Goal: Task Accomplishment & Management: Manage account settings

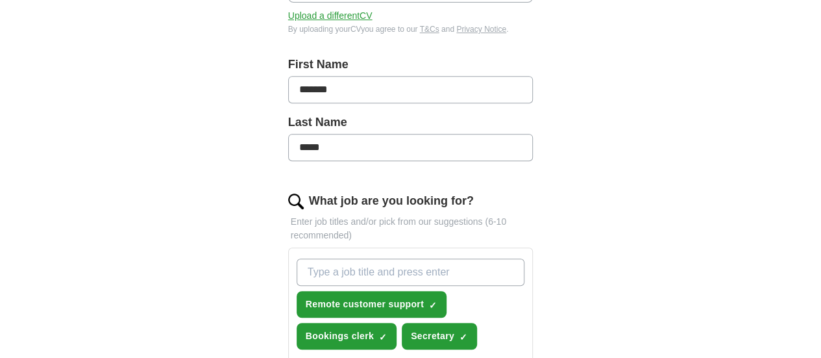
scroll to position [389, 0]
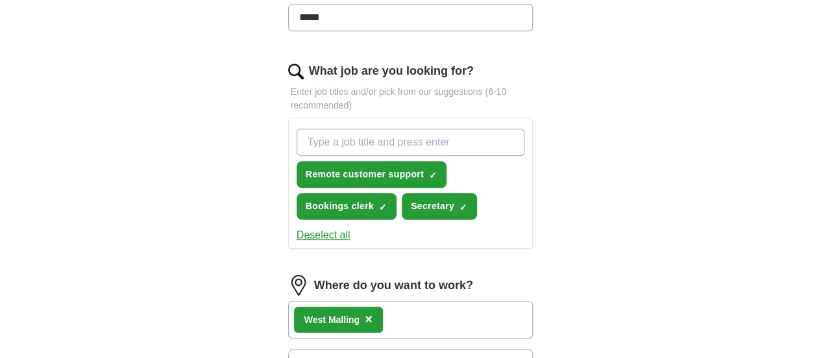
click at [299, 227] on button "Deselect all" at bounding box center [324, 235] width 54 height 16
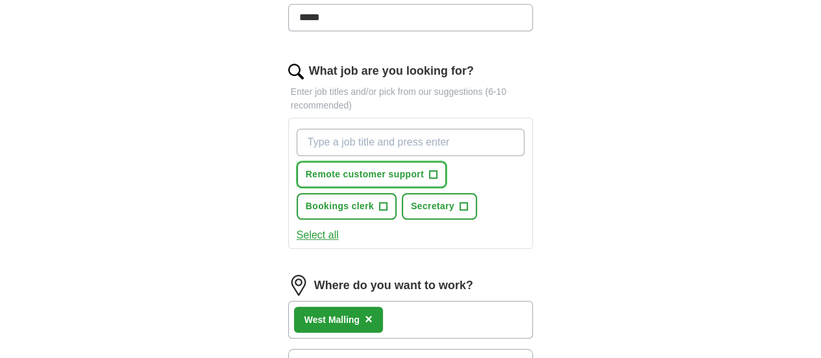
click at [396, 161] on button "Remote customer support +" at bounding box center [372, 174] width 150 height 27
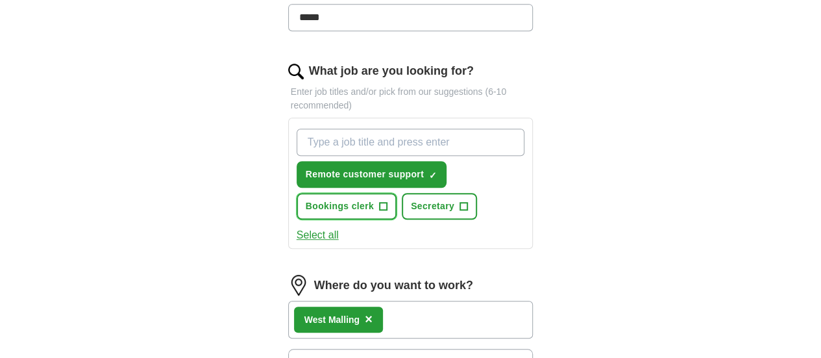
click at [397, 193] on button "Bookings clerk +" at bounding box center [347, 206] width 100 height 27
click at [338, 129] on input "What job are you looking for?" at bounding box center [411, 142] width 228 height 27
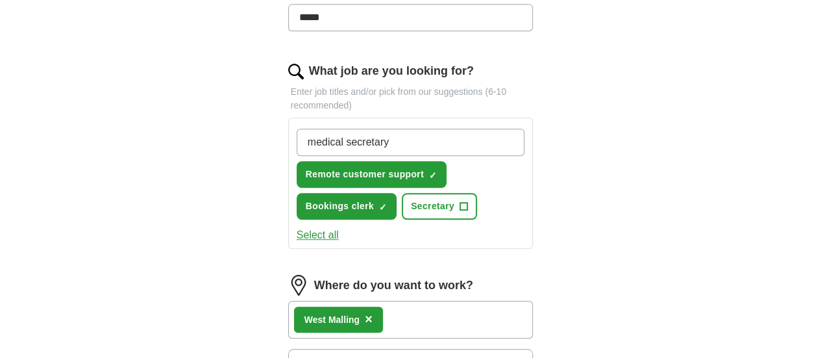
type input "medical secretary"
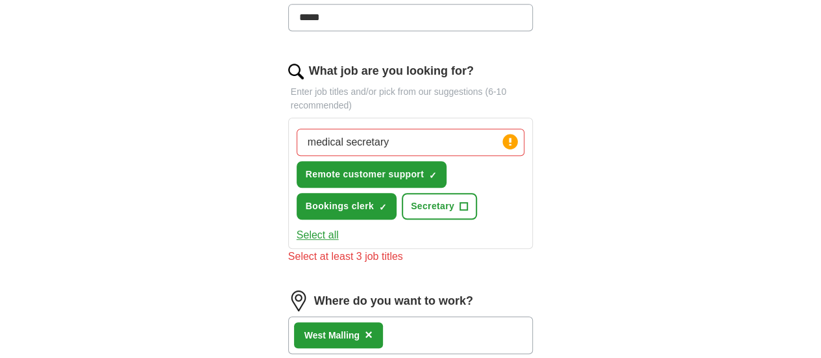
click at [371, 227] on div "Select all" at bounding box center [411, 235] width 234 height 16
click at [399, 129] on input "medical secretary" at bounding box center [411, 142] width 228 height 27
click at [384, 129] on input "medical secretary" at bounding box center [411, 142] width 228 height 27
click at [518, 134] on circle at bounding box center [510, 141] width 15 height 15
click at [434, 129] on input "medical secretary" at bounding box center [411, 142] width 228 height 27
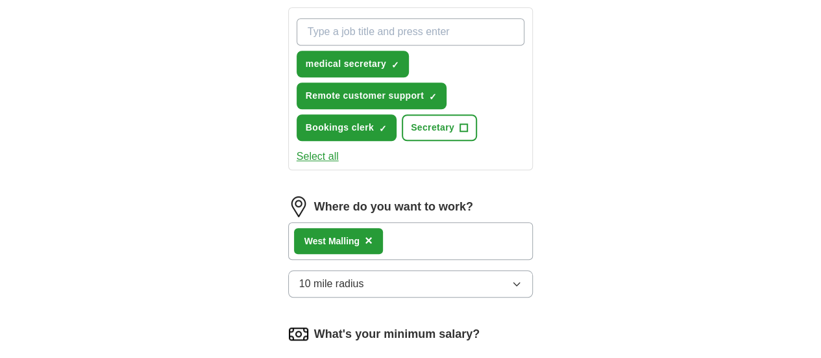
scroll to position [584, 0]
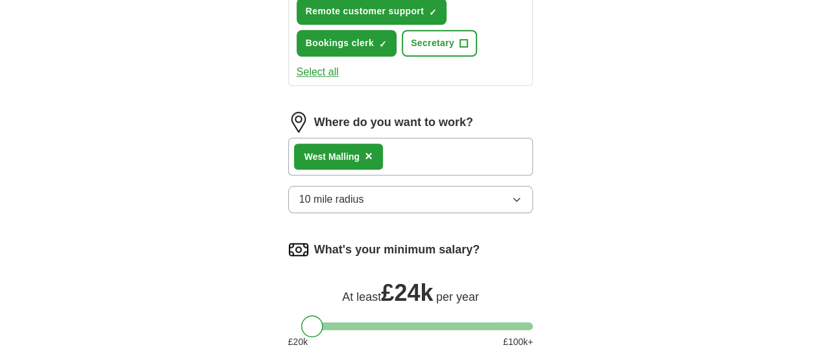
click at [301, 315] on div at bounding box center [312, 326] width 22 height 22
click at [298, 315] on div at bounding box center [309, 326] width 22 height 22
click at [295, 315] on div at bounding box center [306, 326] width 22 height 22
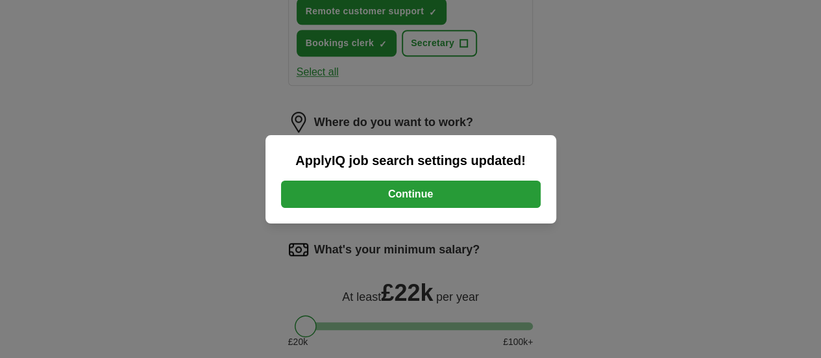
click at [473, 180] on button "Continue" at bounding box center [411, 193] width 260 height 27
